Goal: Navigation & Orientation: Go to known website

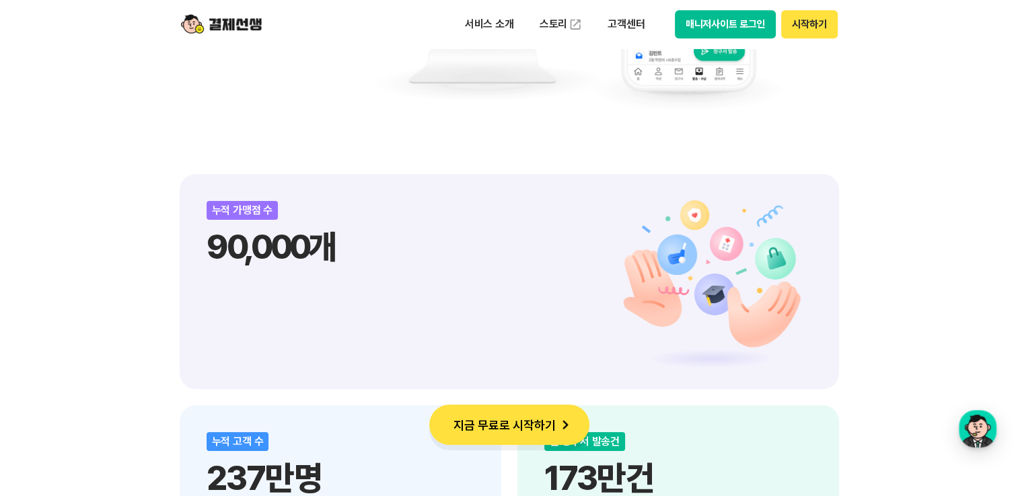
click at [675, 16] on button "매니저사이트 로그인" at bounding box center [726, 24] width 102 height 28
click at [757, 28] on button "매니저사이트 로그인" at bounding box center [726, 24] width 102 height 28
click at [720, 24] on button "매니저사이트 로그인" at bounding box center [726, 24] width 102 height 28
click at [258, 20] on img at bounding box center [221, 24] width 81 height 26
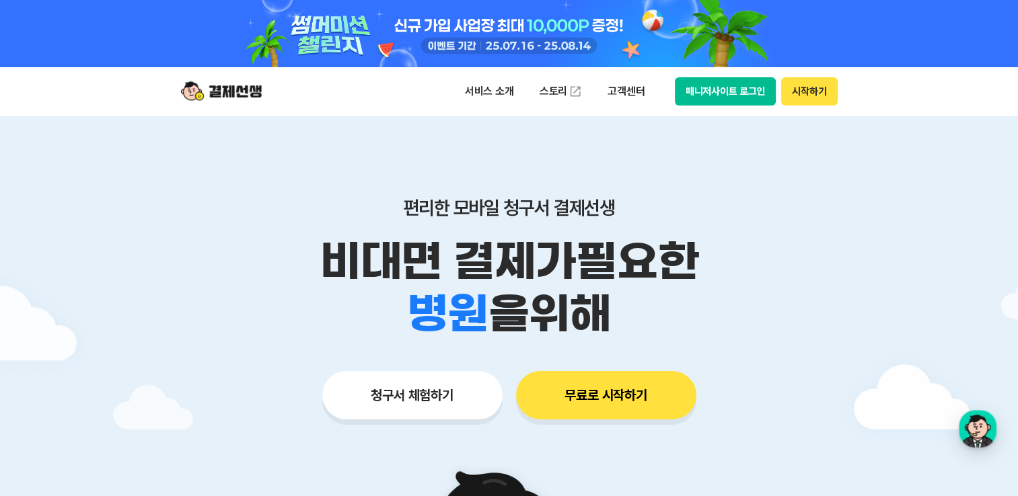
click at [745, 92] on button "매니저사이트 로그인" at bounding box center [726, 91] width 102 height 28
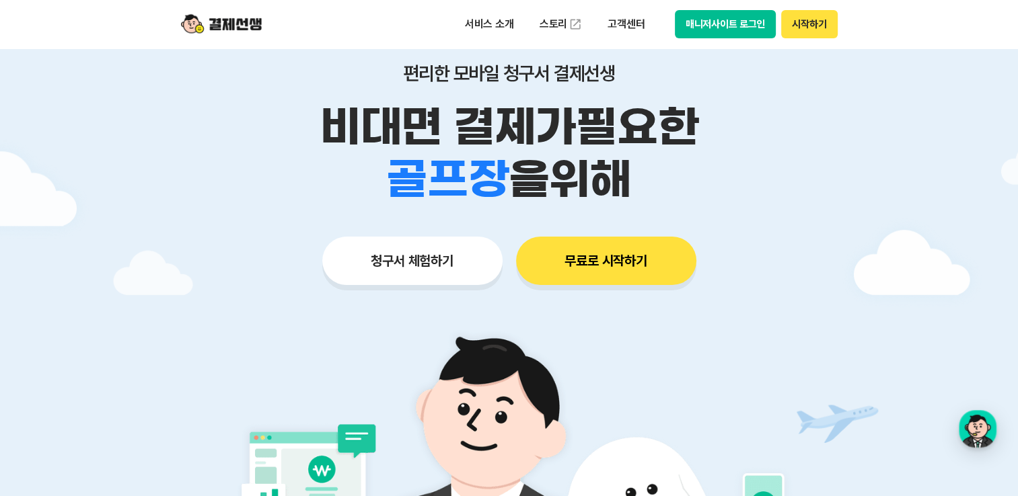
scroll to position [67, 0]
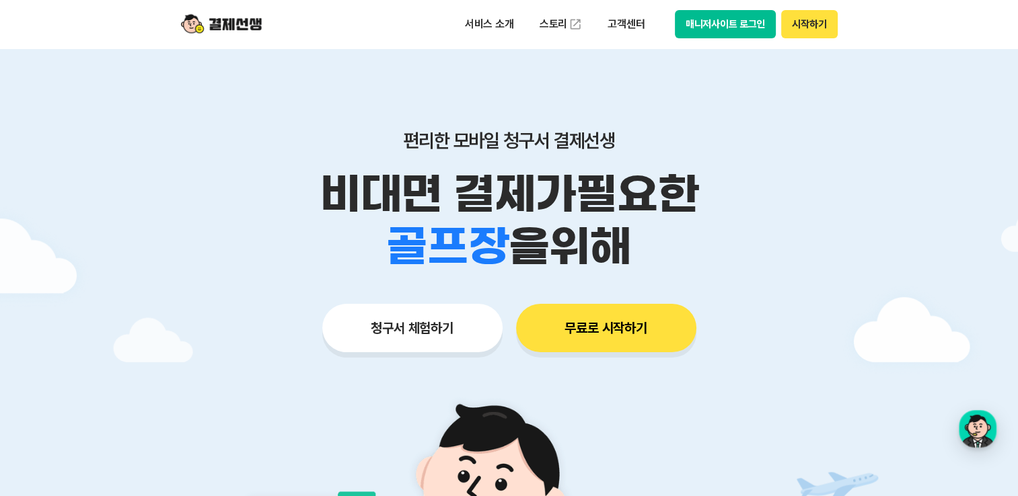
click at [725, 26] on button "매니저사이트 로그인" at bounding box center [726, 24] width 102 height 28
